Goal: Find specific page/section: Find specific page/section

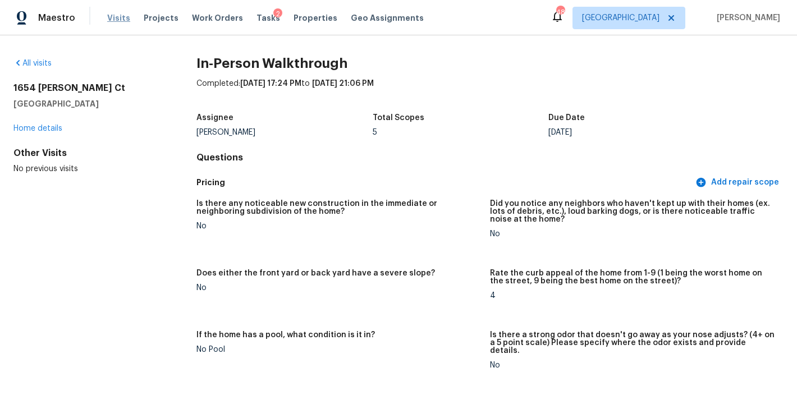
click at [107, 21] on span "Visits" at bounding box center [118, 17] width 23 height 11
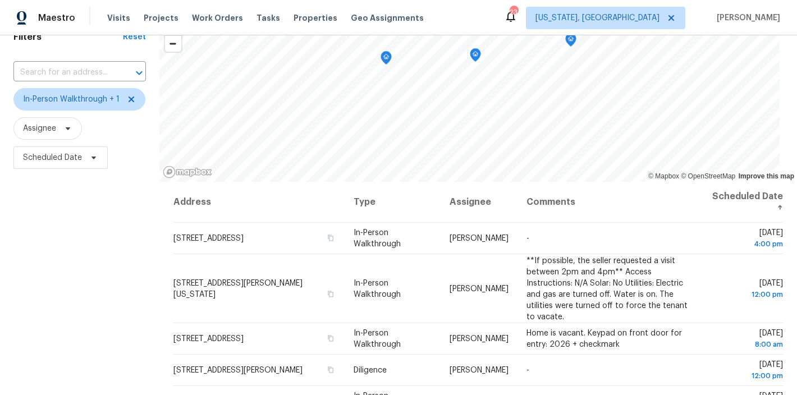
scroll to position [16, 0]
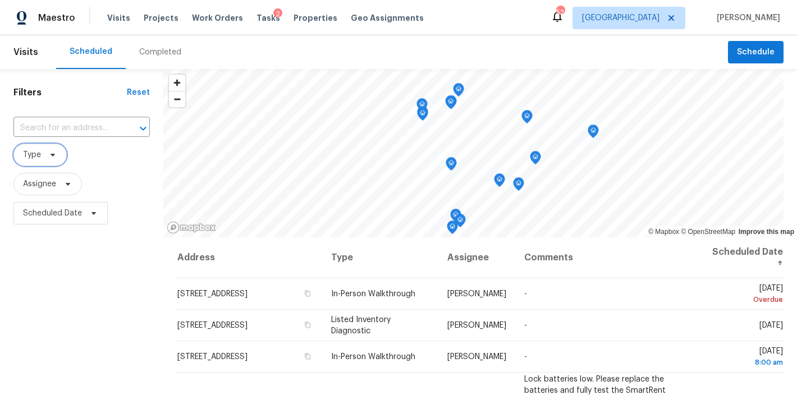
click at [34, 164] on span "Type" at bounding box center [39, 155] width 53 height 22
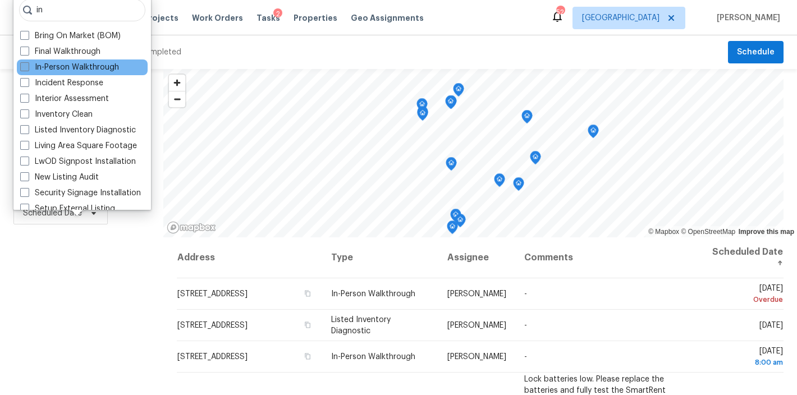
type input "in"
click at [79, 62] on label "In-Person Walkthrough" at bounding box center [69, 67] width 99 height 11
click at [27, 62] on input "In-Person Walkthrough" at bounding box center [23, 65] width 7 height 7
checkbox input "true"
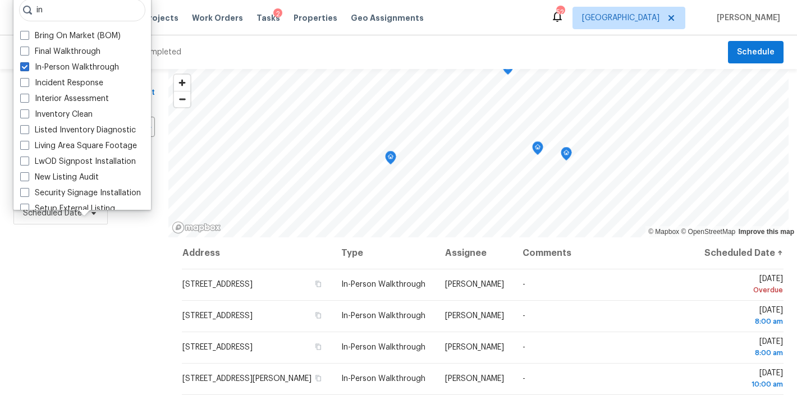
click at [61, 293] on div "Filters Reset ​ In-Person Walkthrough Assignee Scheduled Date" at bounding box center [84, 311] width 168 height 484
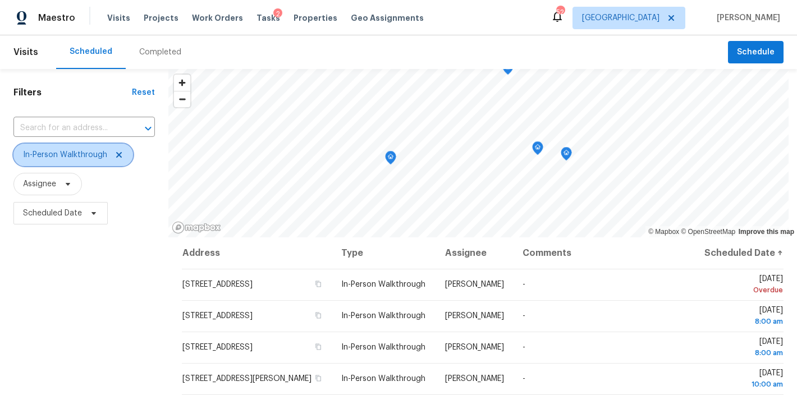
click at [67, 158] on span "In-Person Walkthrough" at bounding box center [65, 154] width 84 height 11
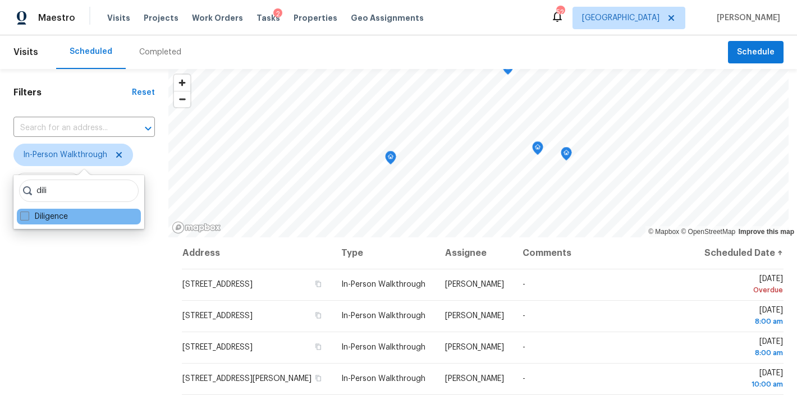
type input "dili"
click at [49, 218] on label "Diligence" at bounding box center [44, 216] width 48 height 11
click at [27, 218] on input "Diligence" at bounding box center [23, 214] width 7 height 7
checkbox input "true"
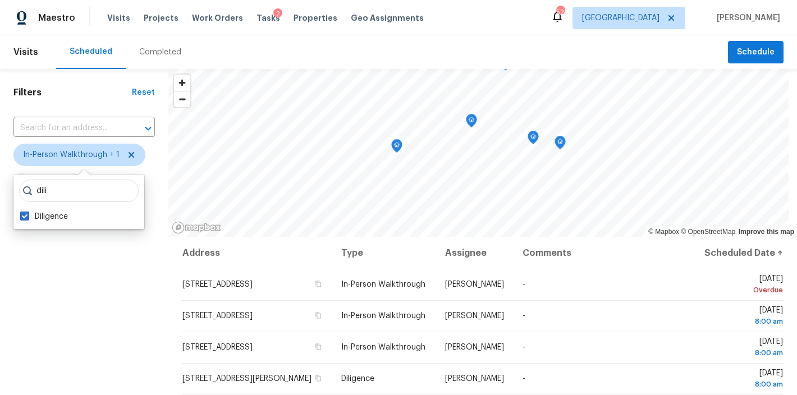
click at [53, 305] on div "Filters Reset ​ In-Person Walkthrough + 1 Assignee Scheduled Date" at bounding box center [84, 311] width 168 height 484
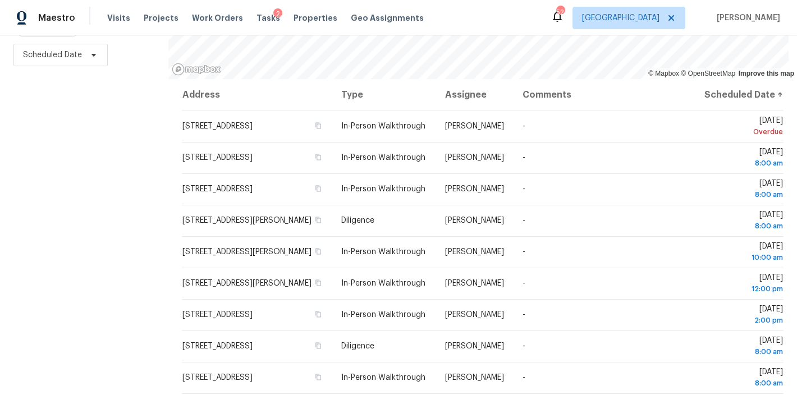
click at [40, 257] on div "Filters Reset ​ In-Person Walkthrough + 1 Assignee Scheduled Date" at bounding box center [84, 153] width 168 height 484
